Goal: Information Seeking & Learning: Learn about a topic

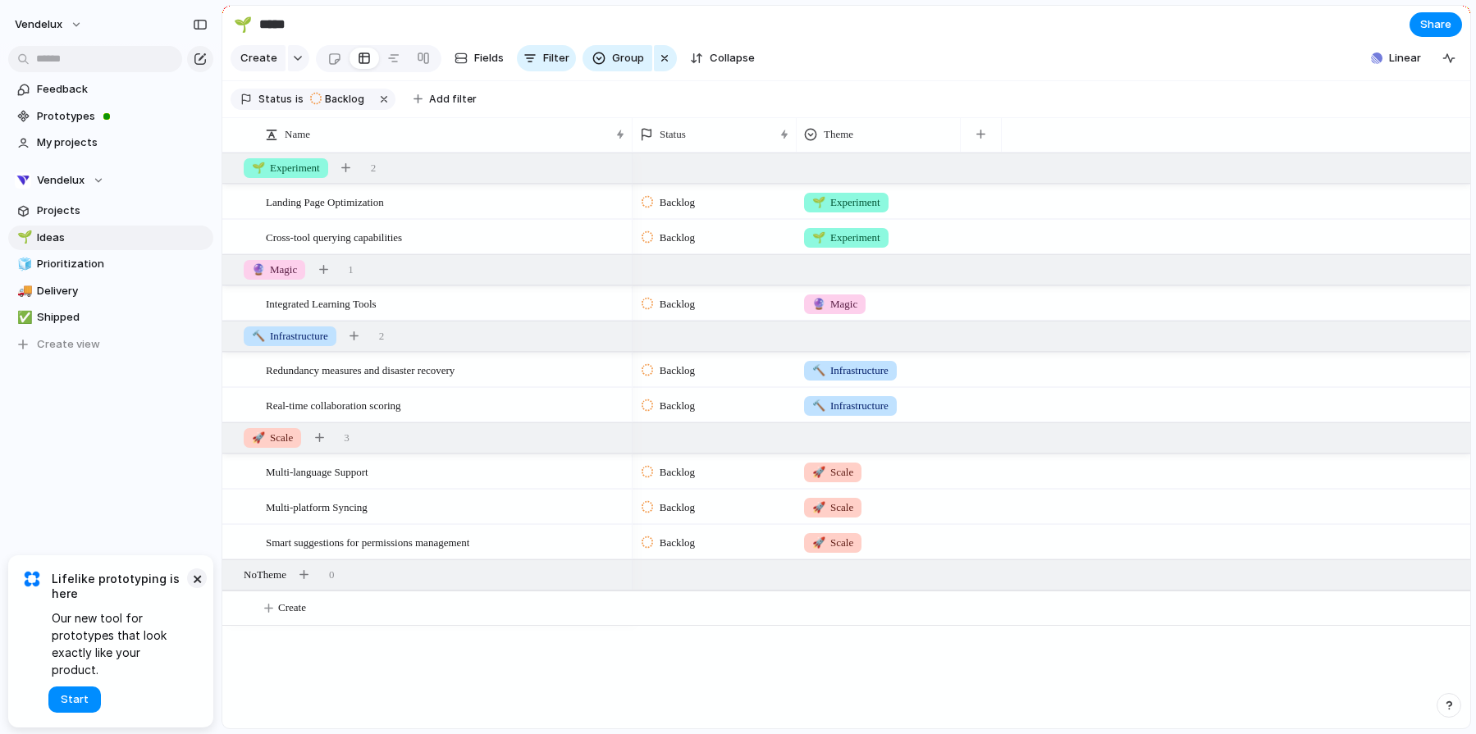
click at [199, 588] on button "×" at bounding box center [197, 579] width 20 height 20
click at [69, 191] on button "Vendelux" at bounding box center [110, 180] width 205 height 25
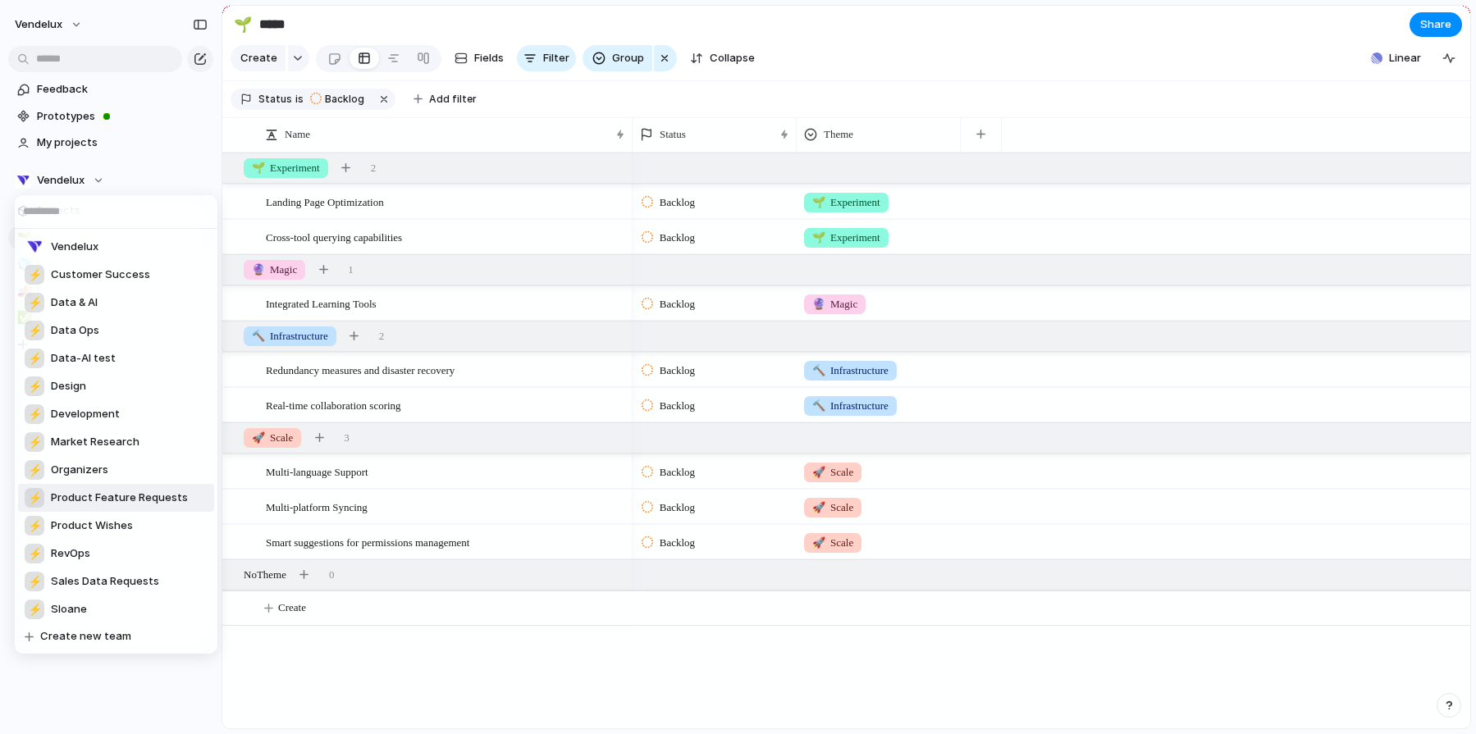
click at [125, 497] on span "Product Feature Requests" at bounding box center [119, 498] width 137 height 16
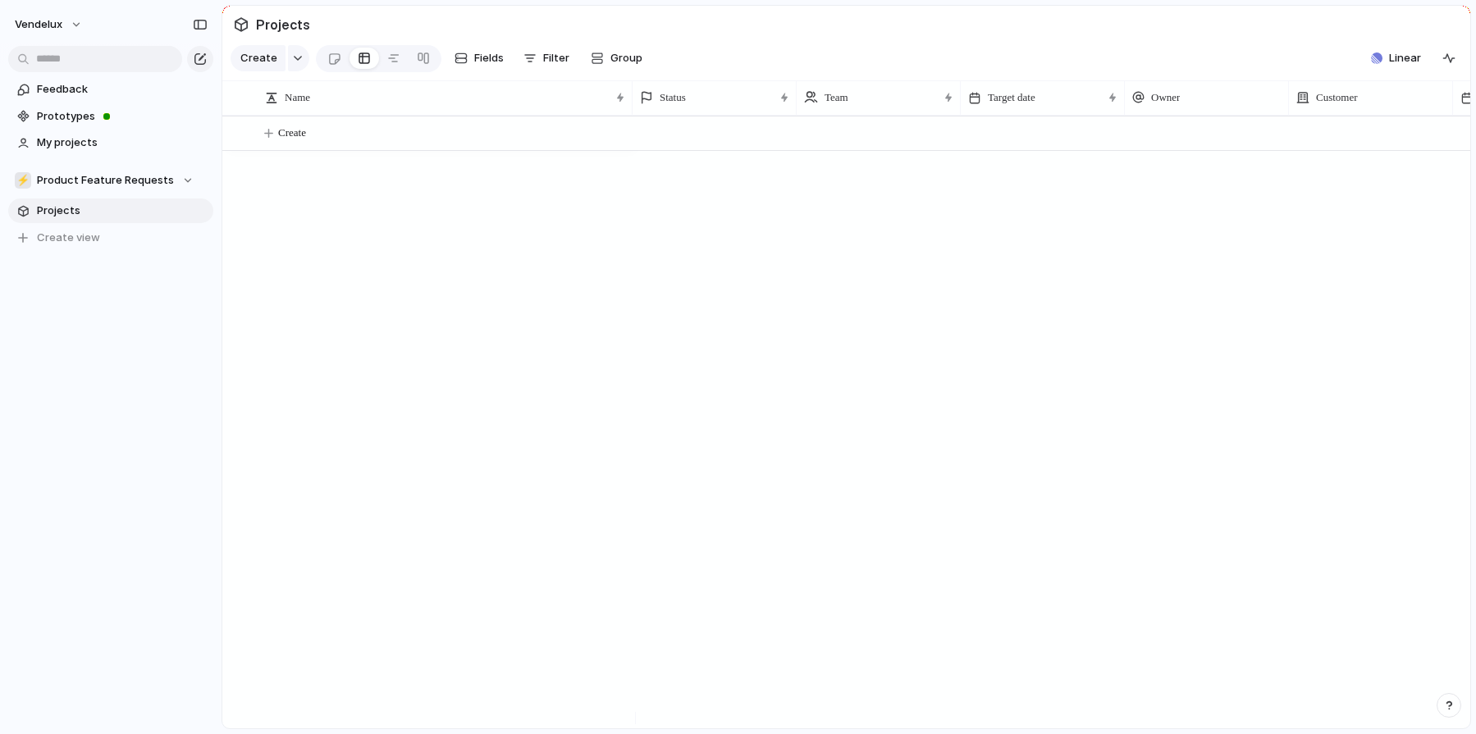
click at [94, 212] on span "Projects" at bounding box center [122, 211] width 171 height 16
click at [181, 184] on div "button" at bounding box center [195, 181] width 30 height 20
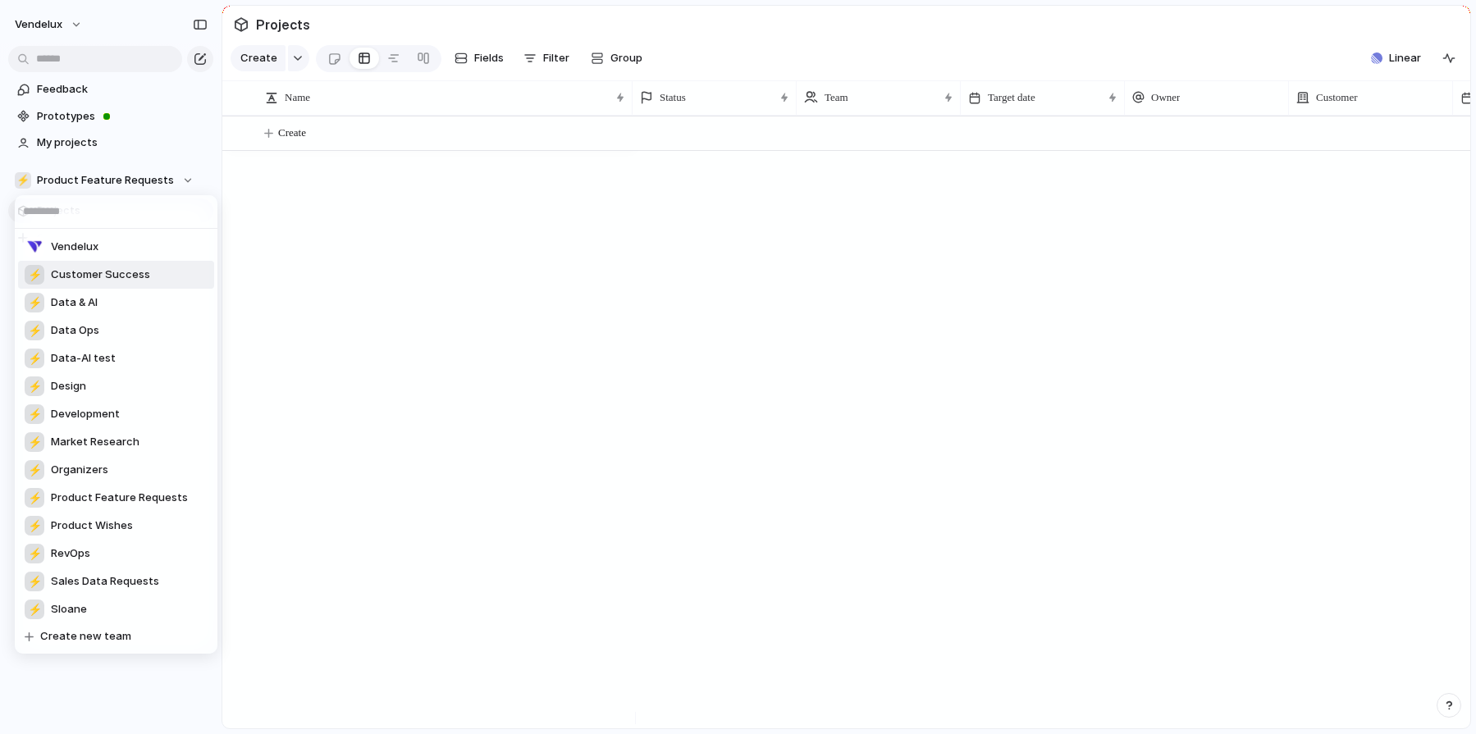
click at [121, 269] on span "Customer Success" at bounding box center [100, 275] width 99 height 16
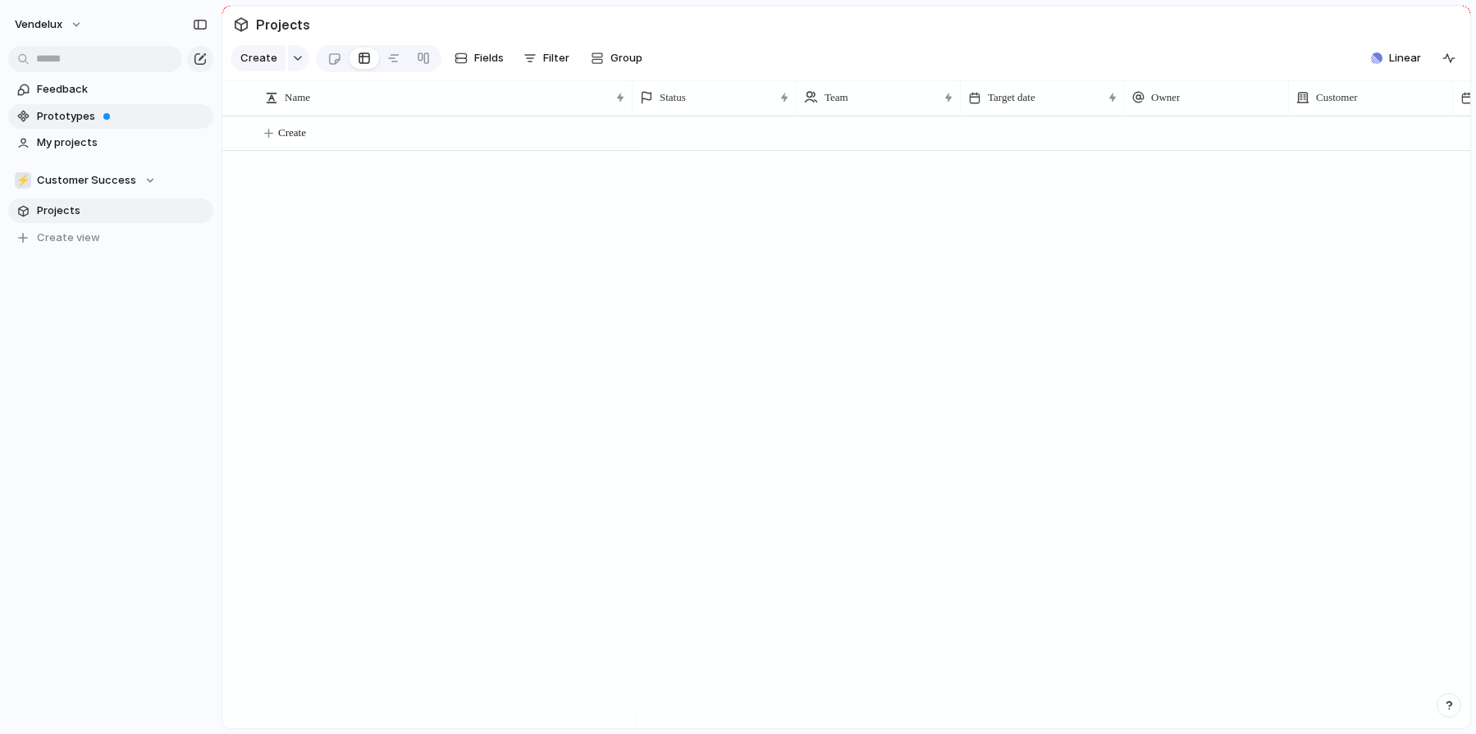
click at [143, 111] on span "Prototypes" at bounding box center [122, 116] width 171 height 16
click at [102, 134] on link "My projects" at bounding box center [110, 142] width 205 height 25
click at [85, 185] on span "Customer Success" at bounding box center [86, 180] width 99 height 16
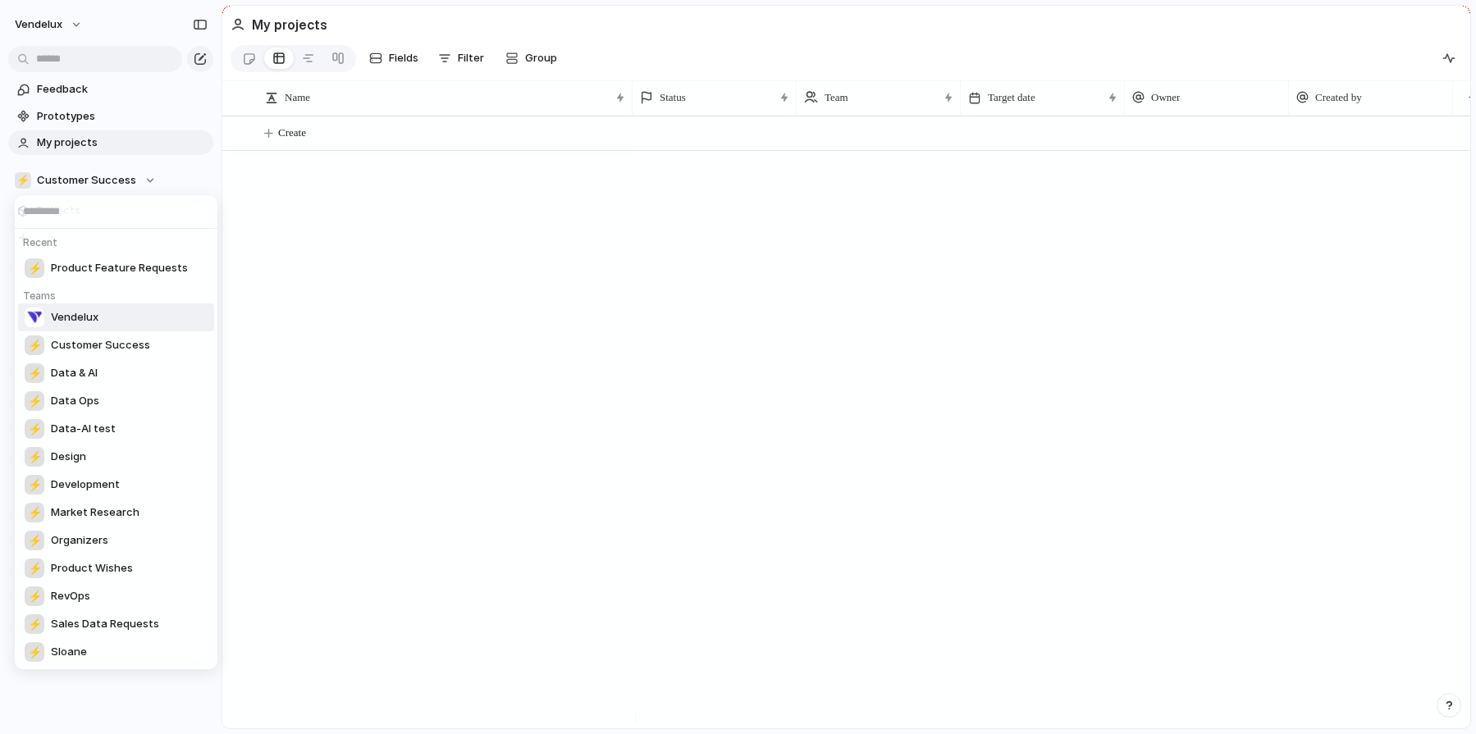
click at [118, 285] on h5 "Teams" at bounding box center [118, 292] width 201 height 21
click at [112, 263] on span "Product Feature Requests" at bounding box center [119, 268] width 137 height 16
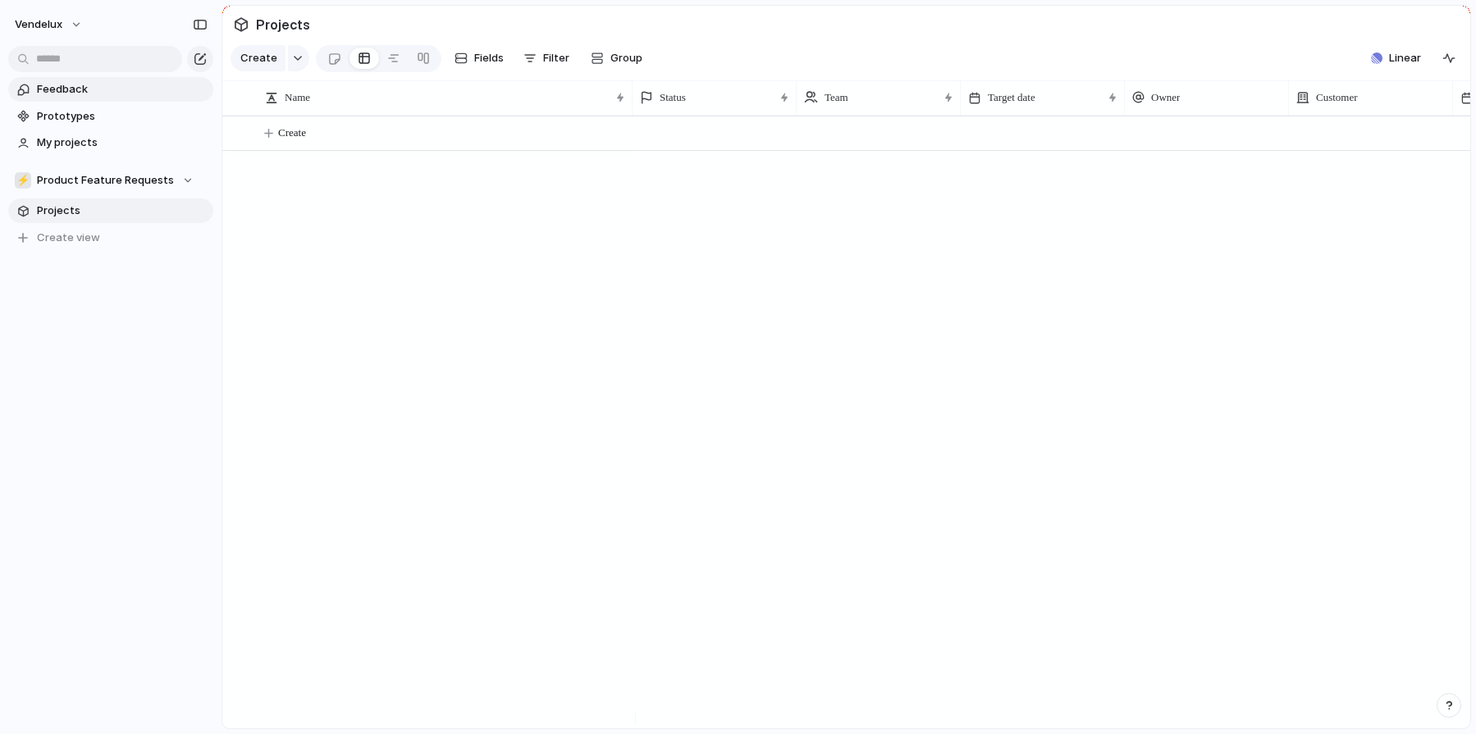
click at [110, 83] on span "Feedback" at bounding box center [122, 89] width 171 height 16
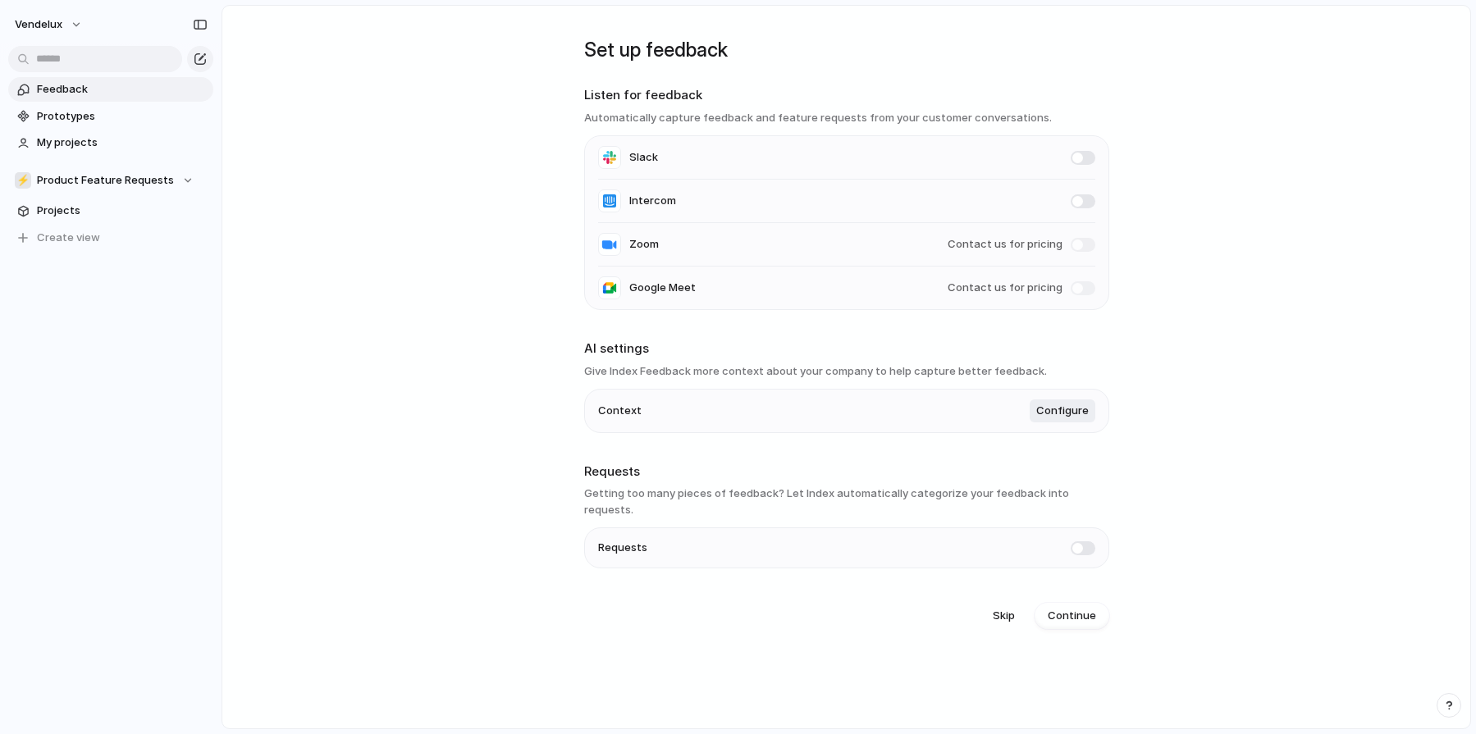
click at [864, 117] on h3 "Automatically capture feedback and feature requests from your customer conversa…" at bounding box center [846, 118] width 525 height 16
drag, startPoint x: 863, startPoint y: 116, endPoint x: 989, endPoint y: 126, distance: 126.8
click at [989, 126] on section "Listen for feedback Automatically capture feedback and feature requests from yo…" at bounding box center [846, 198] width 525 height 224
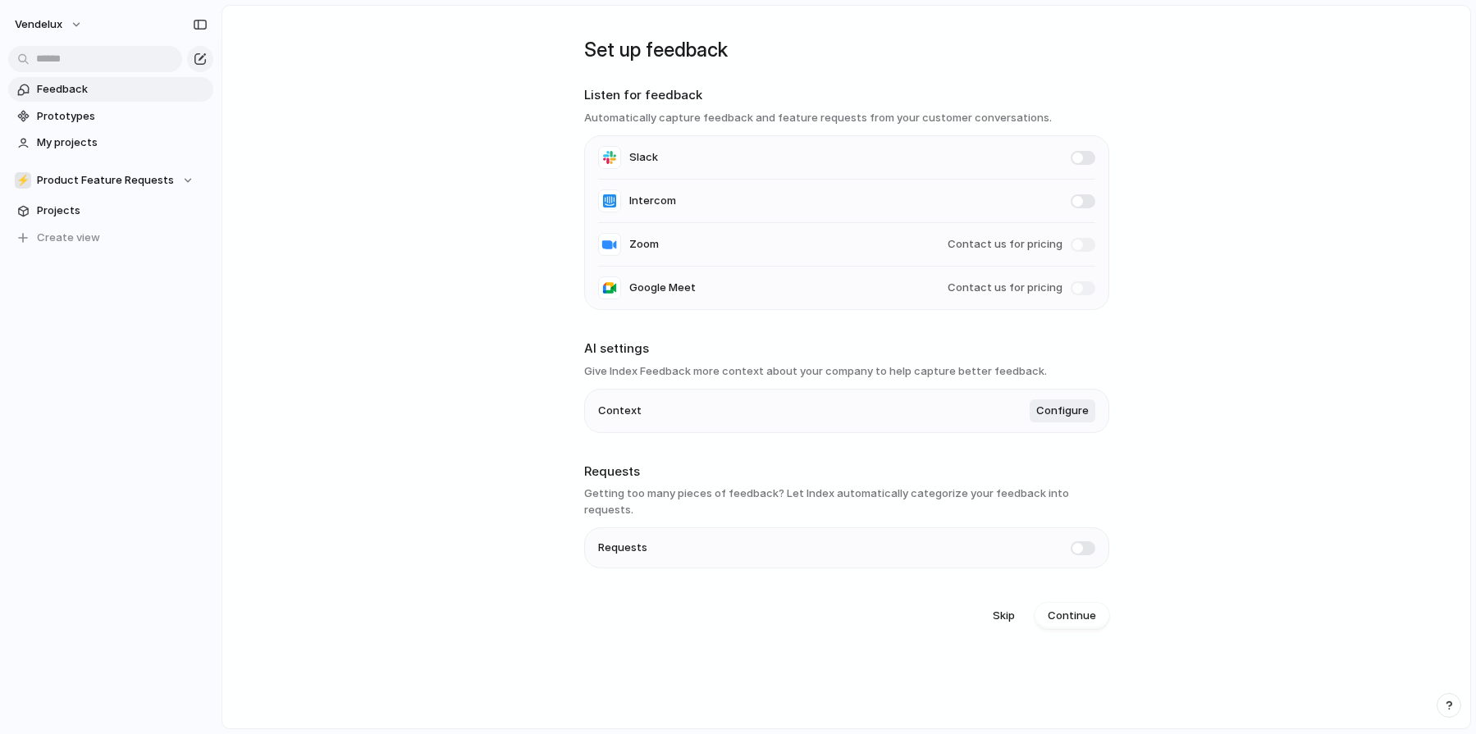
drag, startPoint x: 989, startPoint y: 126, endPoint x: 788, endPoint y: 108, distance: 201.8
click at [802, 107] on section "Listen for feedback Automatically capture feedback and feature requests from yo…" at bounding box center [846, 198] width 525 height 224
drag, startPoint x: 788, startPoint y: 108, endPoint x: 867, endPoint y: 204, distance: 124.2
click at [867, 203] on section "Listen for feedback Automatically capture feedback and feature requests from yo…" at bounding box center [846, 198] width 525 height 224
click at [867, 204] on li "Intercom" at bounding box center [846, 201] width 497 height 43
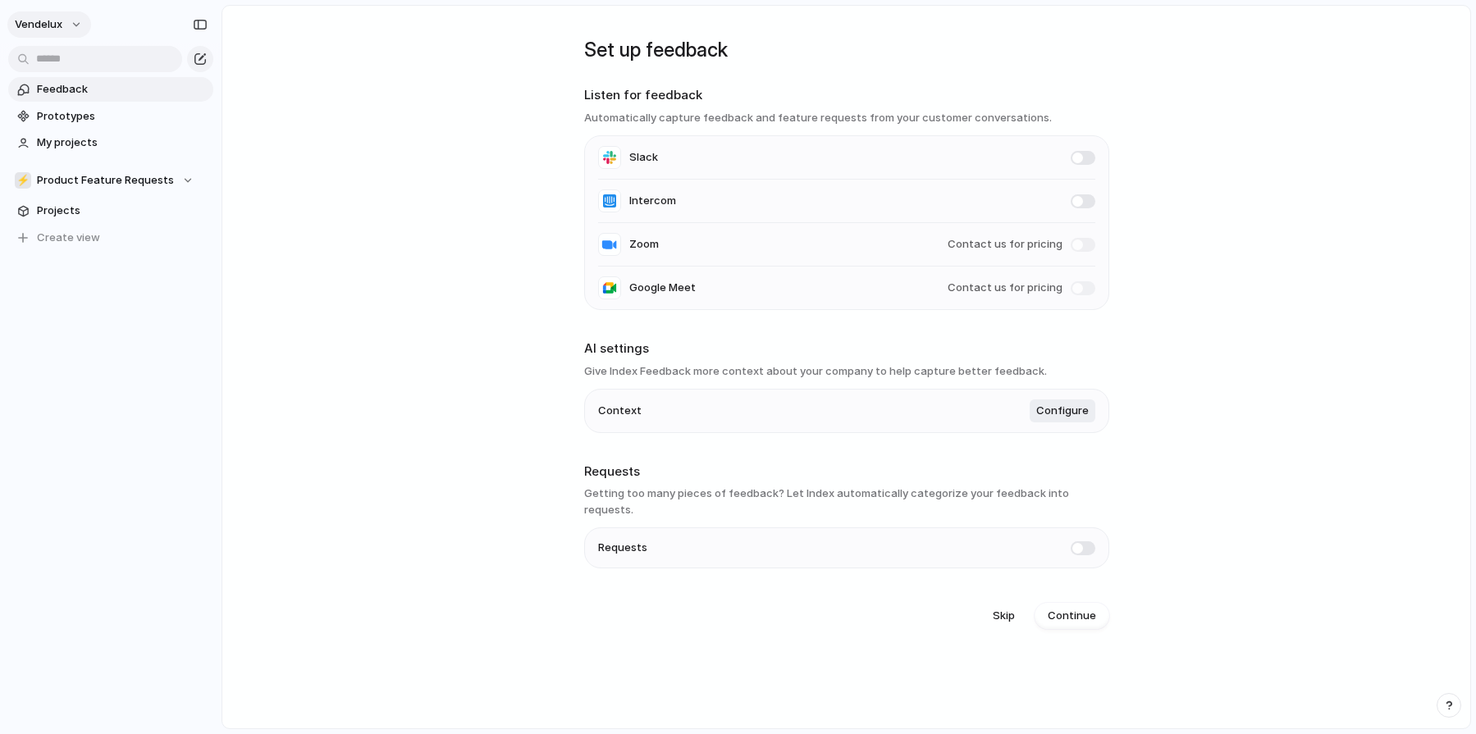
click at [66, 24] on button "Vendelux" at bounding box center [49, 24] width 84 height 26
click at [66, 24] on div "Settings Invite members Change theme Sign out" at bounding box center [738, 367] width 1476 height 734
click at [117, 128] on link "Prototypes" at bounding box center [110, 116] width 205 height 25
